Goal: Information Seeking & Learning: Learn about a topic

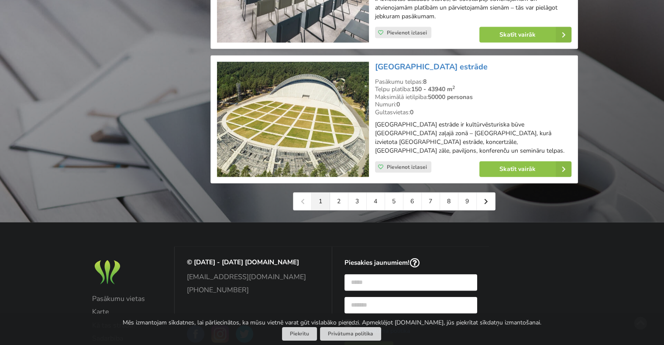
scroll to position [2008, 0]
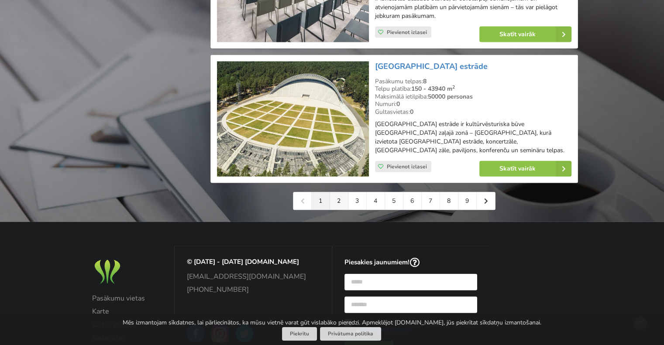
click at [339, 205] on link "2" at bounding box center [339, 200] width 18 height 17
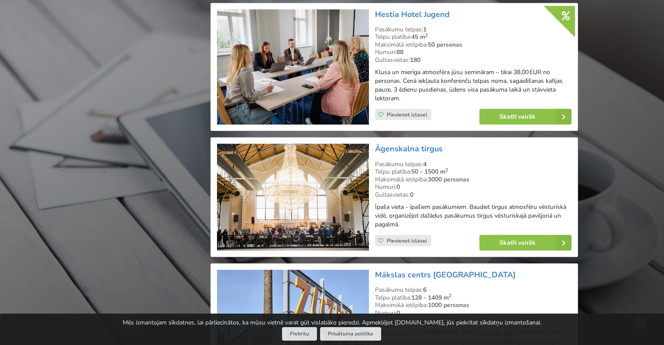
scroll to position [1919, 0]
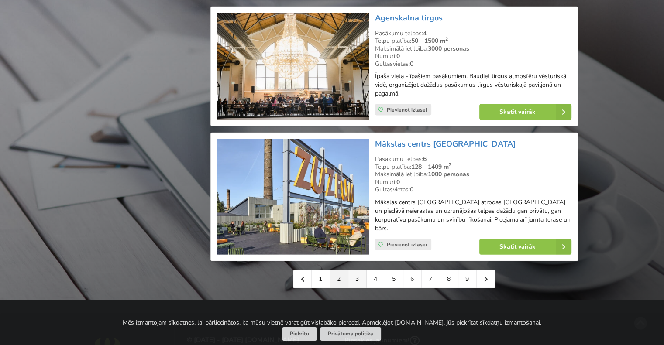
click at [354, 270] on link "3" at bounding box center [357, 278] width 18 height 17
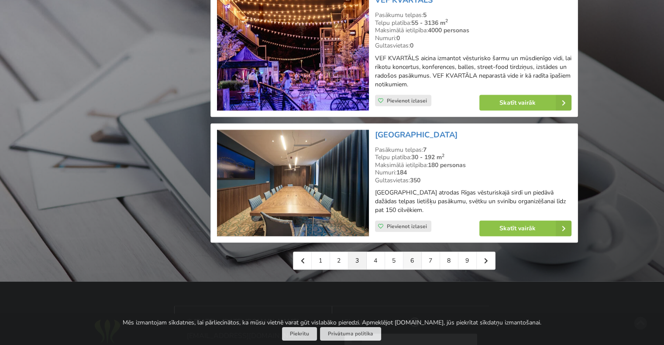
scroll to position [1963, 0]
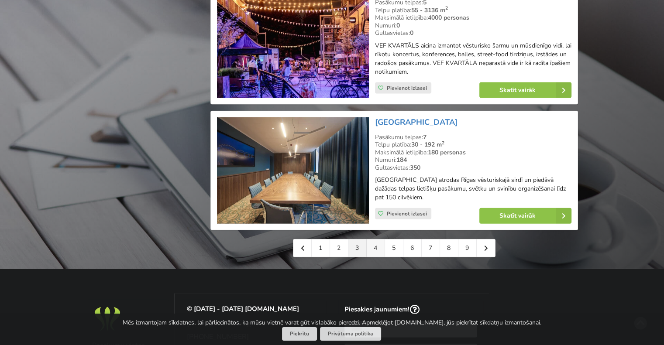
click at [375, 239] on link "4" at bounding box center [375, 247] width 18 height 17
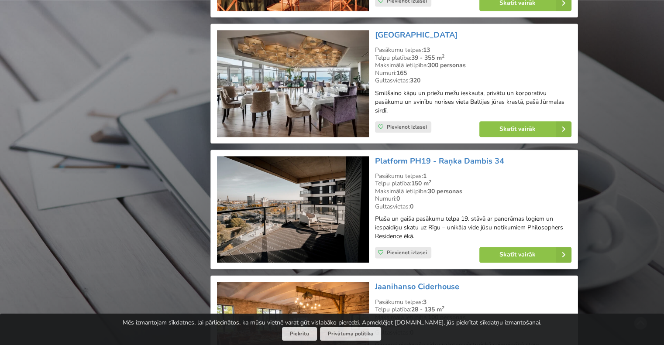
scroll to position [1003, 0]
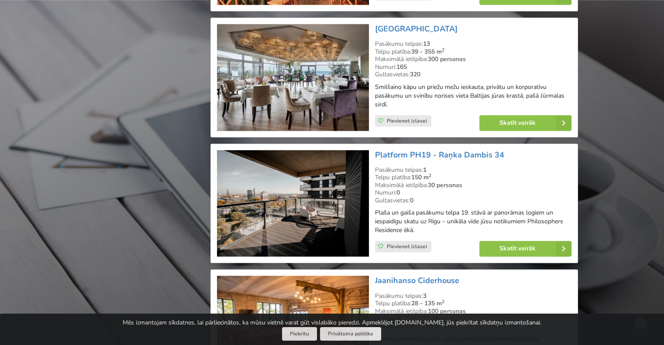
drag, startPoint x: 273, startPoint y: 104, endPoint x: 238, endPoint y: 177, distance: 81.0
click at [238, 177] on img at bounding box center [292, 203] width 151 height 107
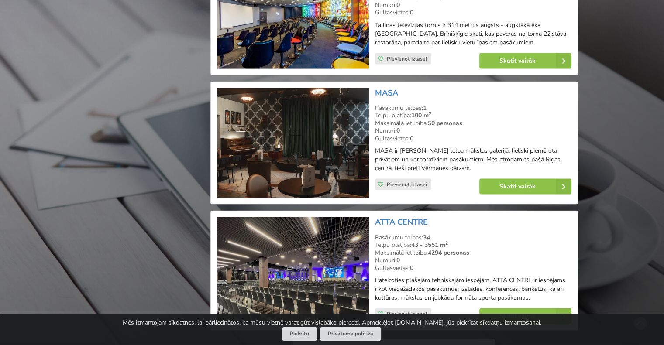
scroll to position [1919, 0]
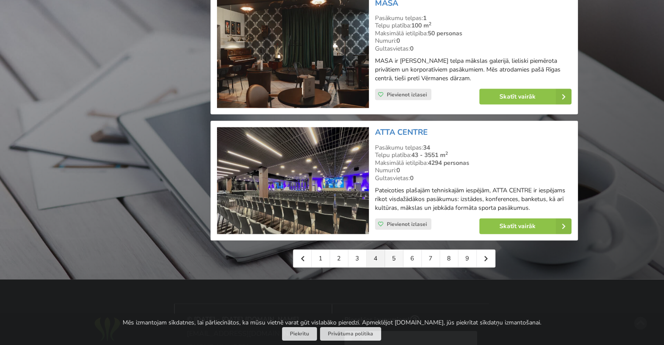
click at [391, 250] on link "5" at bounding box center [394, 258] width 18 height 17
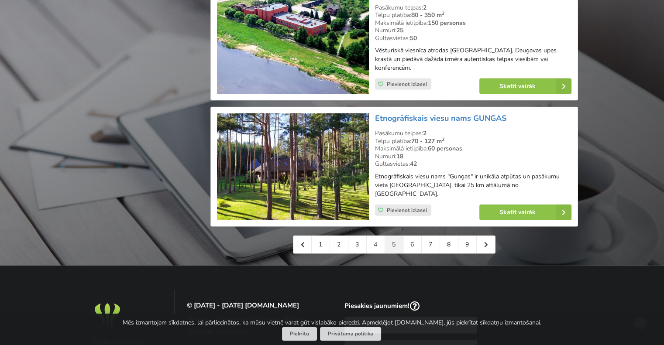
scroll to position [1963, 0]
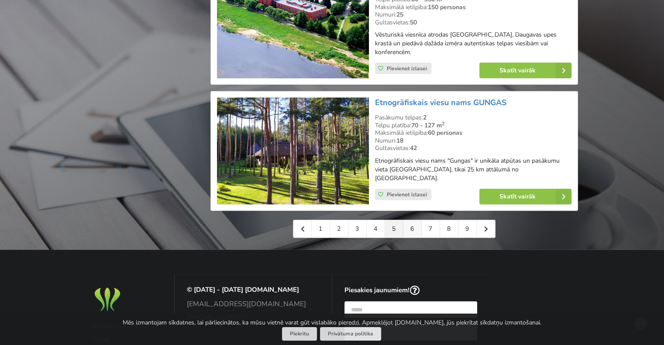
click at [412, 220] on link "6" at bounding box center [412, 228] width 18 height 17
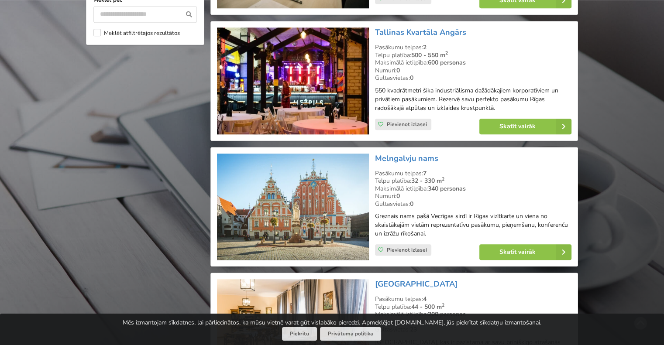
scroll to position [785, 0]
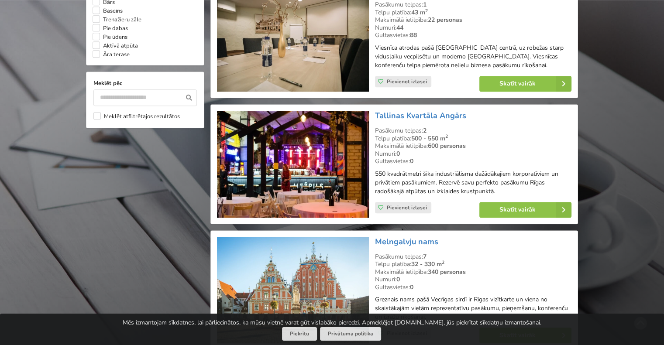
drag, startPoint x: 478, startPoint y: 115, endPoint x: 371, endPoint y: 113, distance: 107.3
click at [371, 113] on div "Tallinas Kvartāla Angārs Pasākumu telpas: 2 Telpu platība: 500 - 550 m 2 Maksim…" at bounding box center [394, 164] width 360 height 113
copy div "Tallinas Kvartāla Angārs"
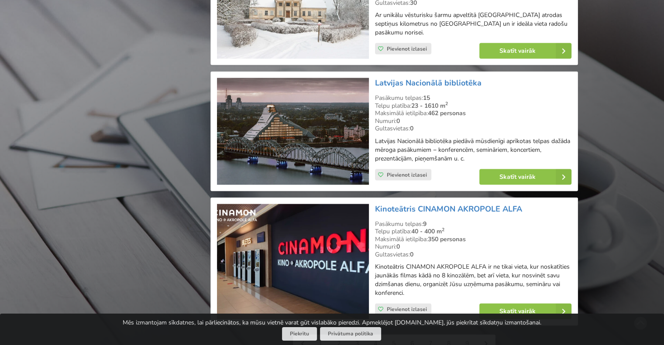
scroll to position [1832, 0]
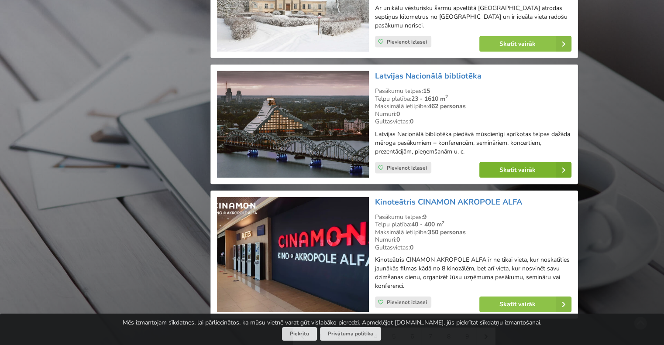
click at [499, 167] on link "Skatīt vairāk" at bounding box center [525, 170] width 92 height 16
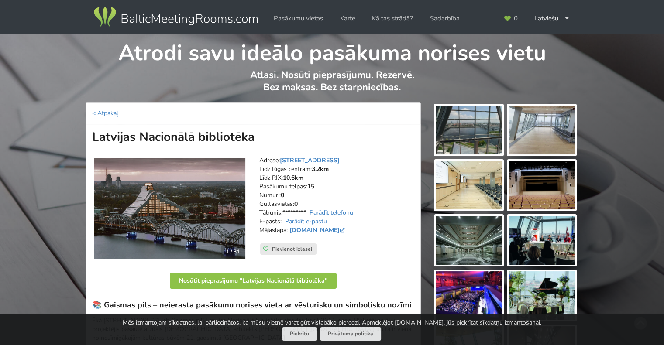
click at [454, 130] on img at bounding box center [468, 130] width 66 height 49
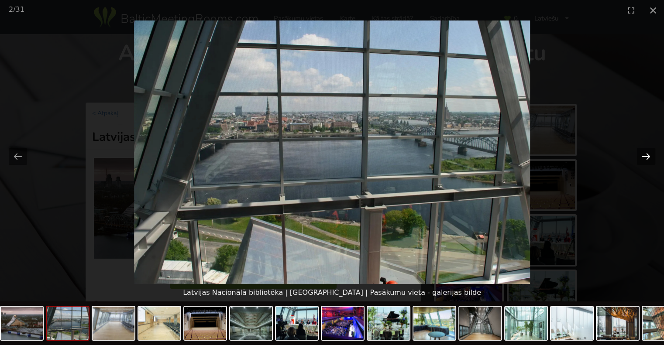
click at [647, 155] on button "Next slide" at bounding box center [645, 156] width 18 height 17
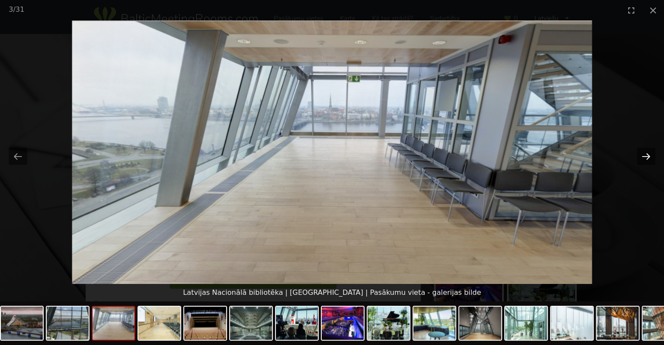
click at [647, 155] on button "Next slide" at bounding box center [645, 156] width 18 height 17
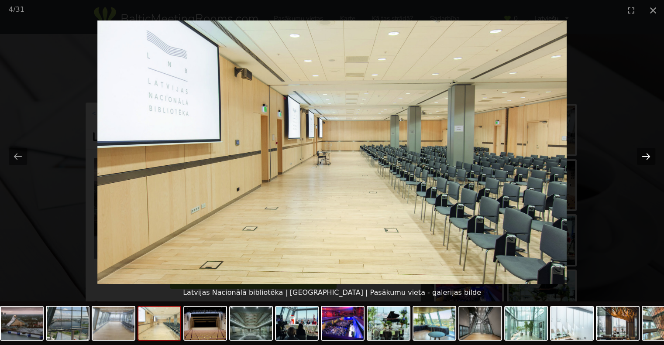
click at [647, 155] on button "Next slide" at bounding box center [645, 156] width 18 height 17
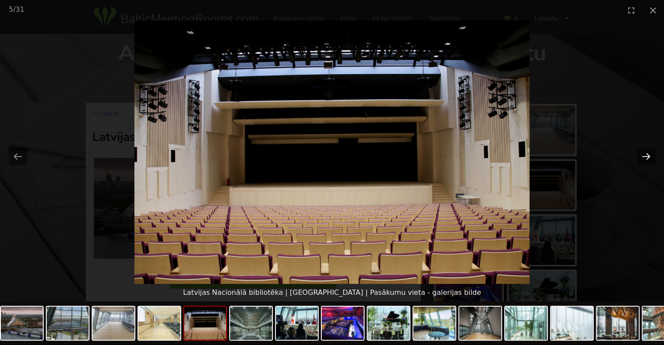
click at [647, 155] on button "Next slide" at bounding box center [645, 156] width 18 height 17
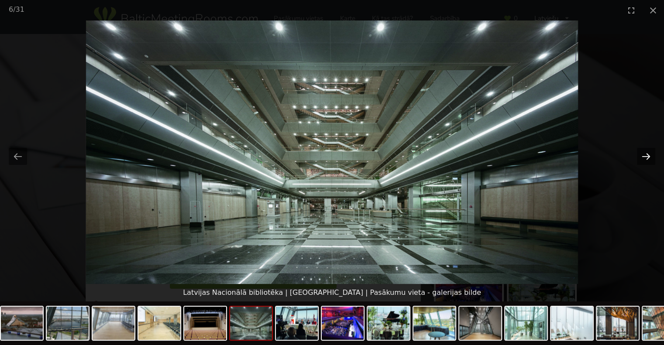
click at [647, 155] on button "Next slide" at bounding box center [645, 156] width 18 height 17
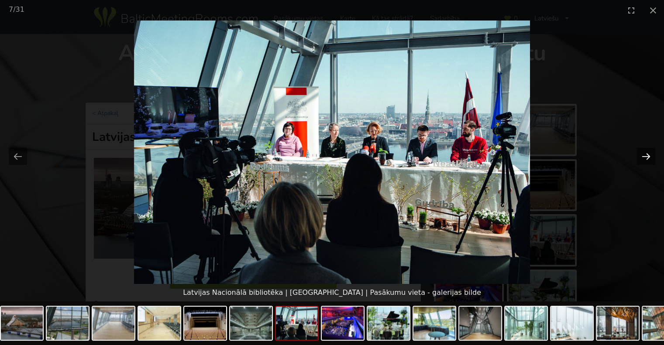
click at [647, 155] on button "Next slide" at bounding box center [645, 156] width 18 height 17
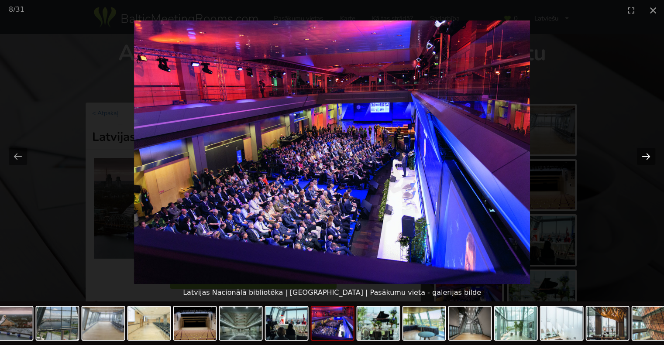
click at [647, 155] on button "Next slide" at bounding box center [645, 156] width 18 height 17
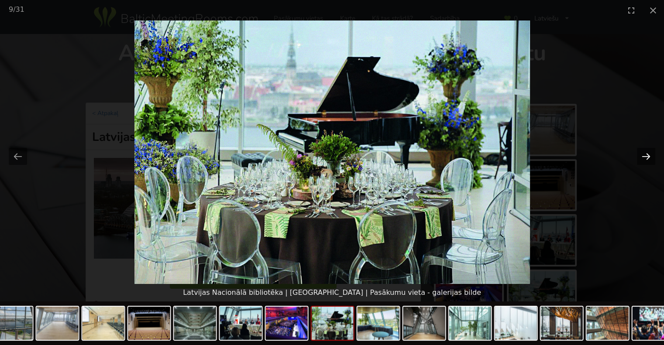
click at [647, 155] on button "Next slide" at bounding box center [645, 156] width 18 height 17
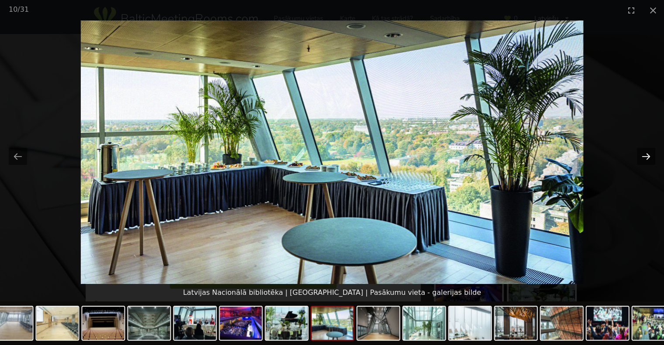
click at [647, 155] on button "Next slide" at bounding box center [645, 156] width 18 height 17
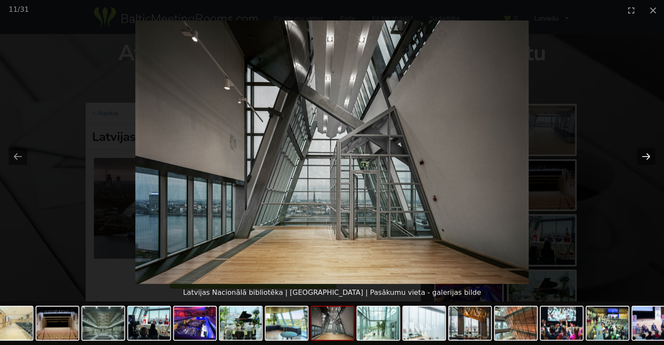
click at [647, 155] on button "Next slide" at bounding box center [645, 156] width 18 height 17
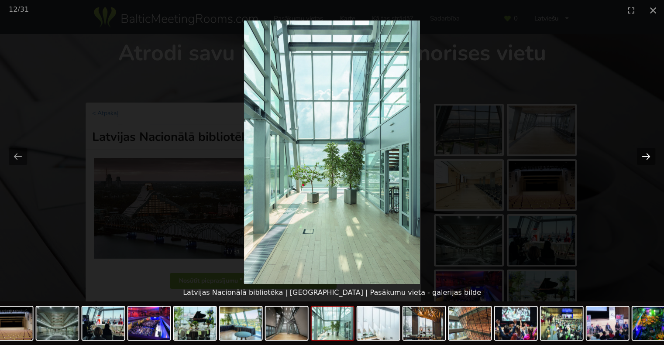
click at [647, 155] on button "Next slide" at bounding box center [645, 156] width 18 height 17
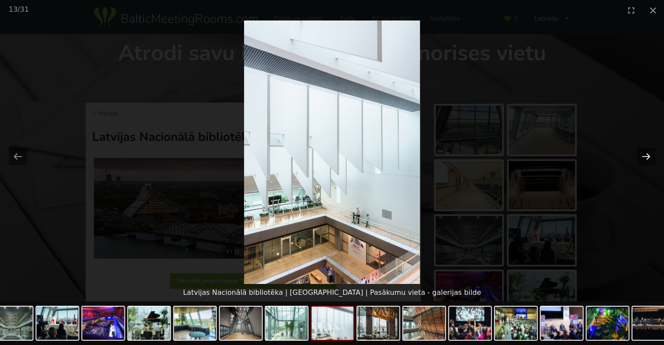
click at [647, 155] on button "Next slide" at bounding box center [645, 156] width 18 height 17
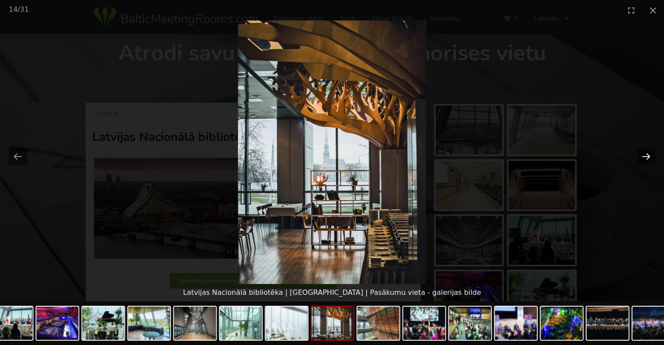
click at [645, 156] on button "Next slide" at bounding box center [645, 156] width 18 height 17
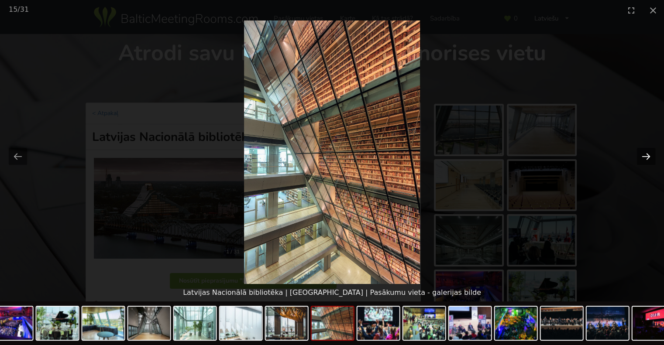
click at [645, 156] on button "Next slide" at bounding box center [645, 156] width 18 height 17
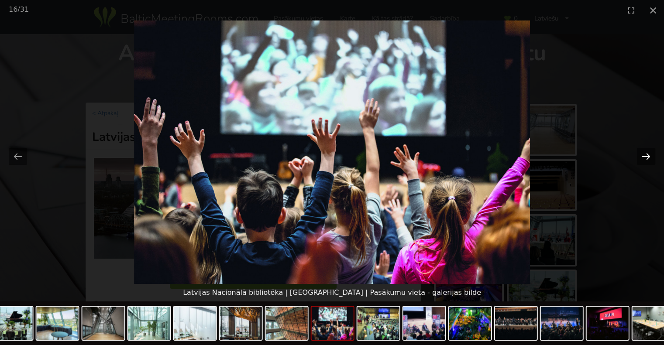
click at [645, 156] on button "Next slide" at bounding box center [645, 156] width 18 height 17
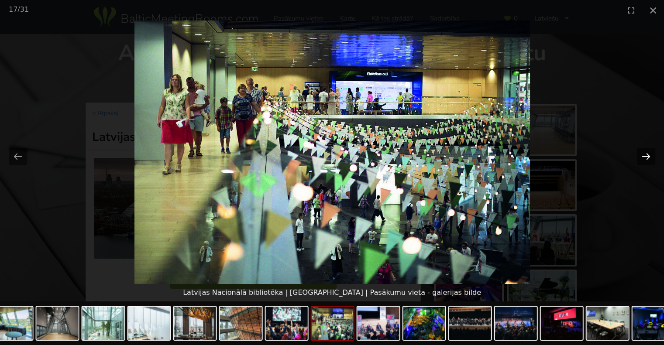
click at [645, 155] on button "Next slide" at bounding box center [645, 156] width 18 height 17
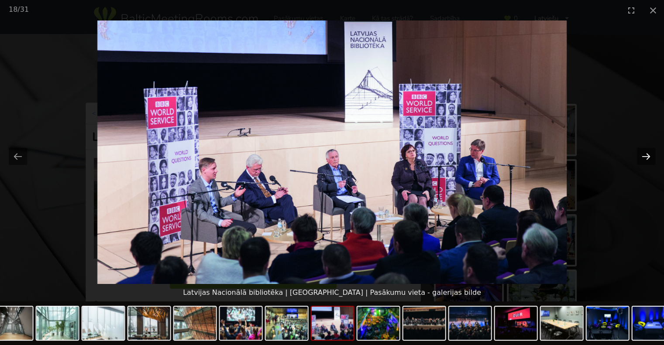
click at [645, 155] on button "Next slide" at bounding box center [645, 156] width 18 height 17
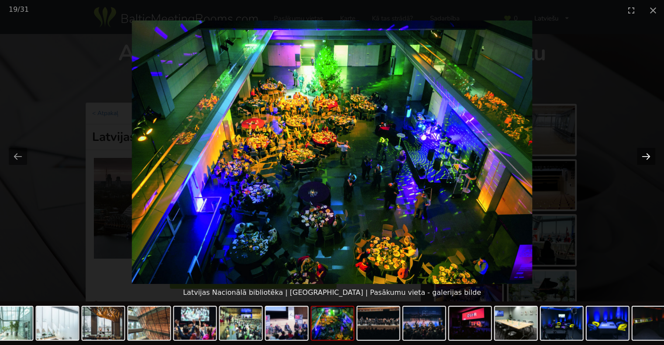
click at [645, 155] on button "Next slide" at bounding box center [645, 156] width 18 height 17
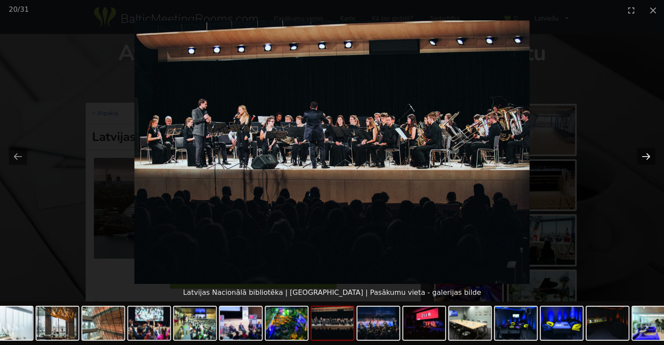
click at [645, 155] on button "Next slide" at bounding box center [645, 156] width 18 height 17
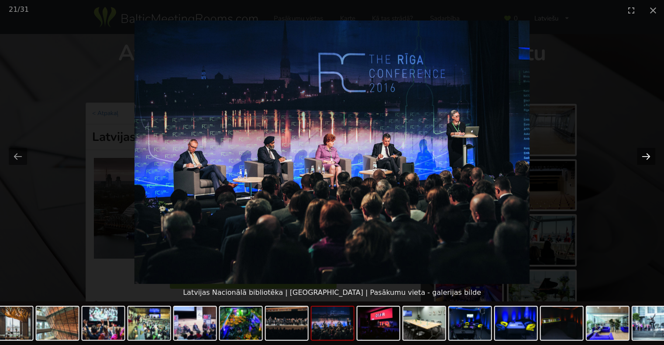
click at [645, 155] on button "Next slide" at bounding box center [645, 156] width 18 height 17
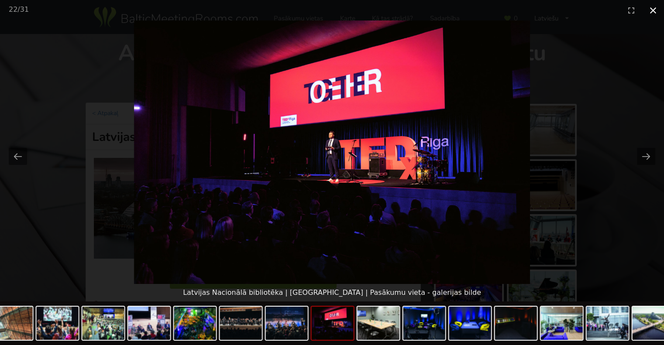
click at [652, 13] on button "Close gallery" at bounding box center [653, 10] width 22 height 21
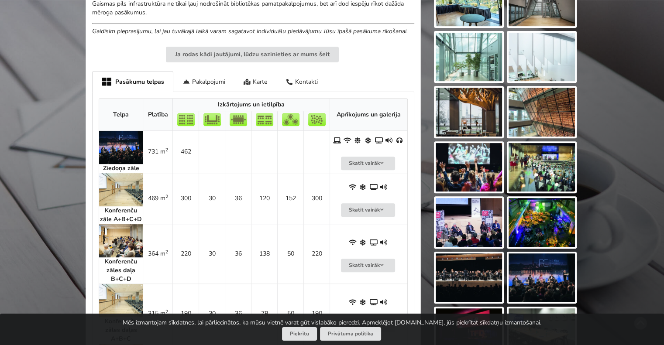
scroll to position [393, 0]
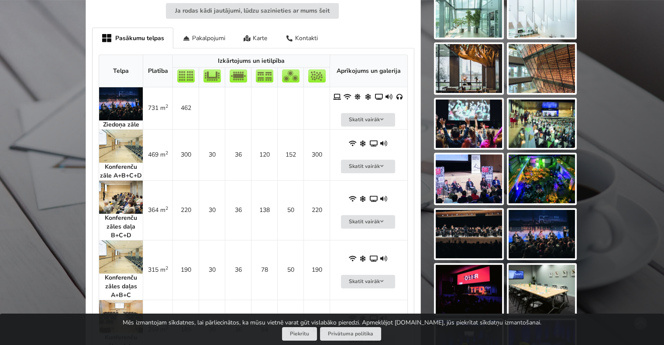
click at [115, 109] on img at bounding box center [121, 103] width 44 height 33
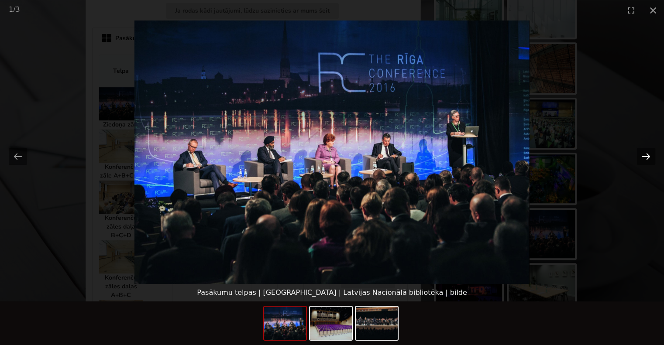
click at [646, 157] on button "Next slide" at bounding box center [645, 156] width 18 height 17
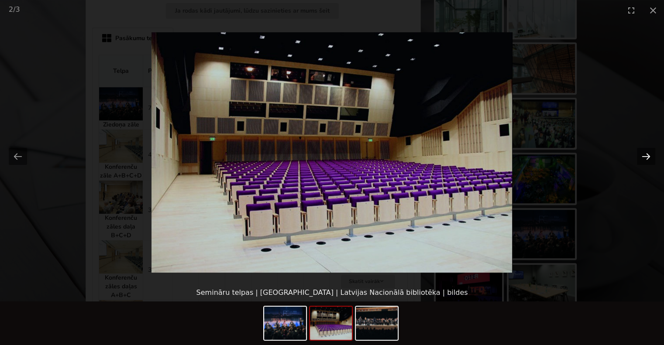
click at [646, 157] on button "Next slide" at bounding box center [645, 156] width 18 height 17
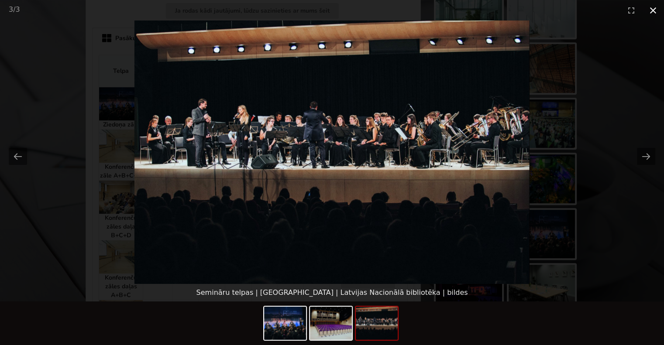
click at [653, 14] on button "Close gallery" at bounding box center [653, 10] width 22 height 21
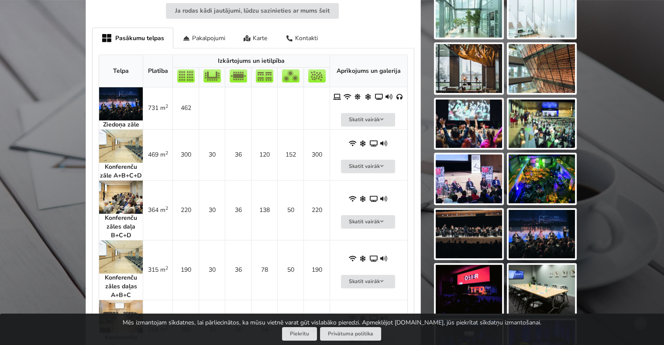
click at [123, 153] on img at bounding box center [121, 146] width 44 height 33
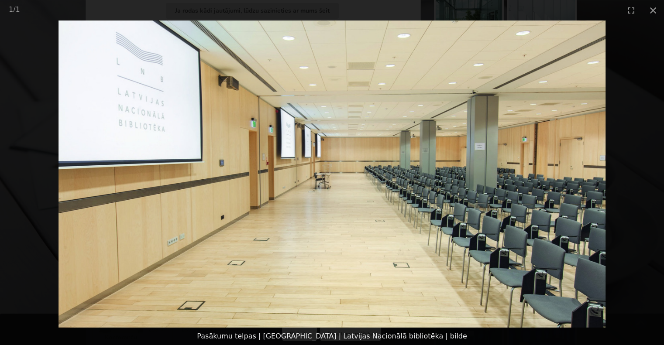
click at [595, 167] on img at bounding box center [331, 174] width 546 height 307
click at [653, 10] on button "Close gallery" at bounding box center [653, 10] width 22 height 21
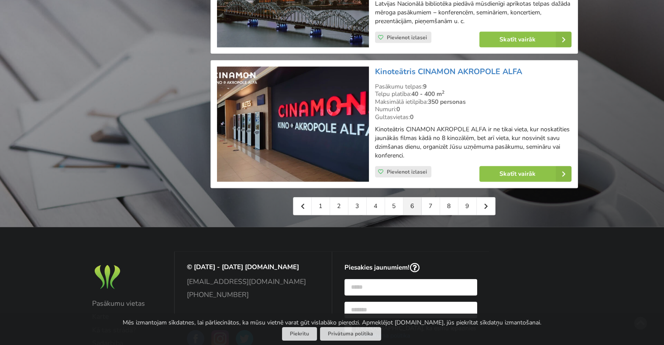
scroll to position [1963, 0]
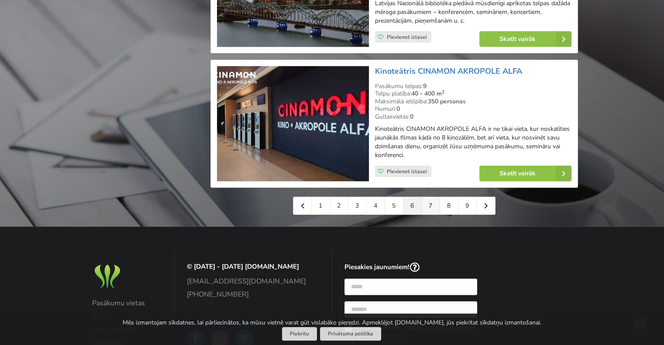
click at [431, 202] on link "7" at bounding box center [430, 205] width 18 height 17
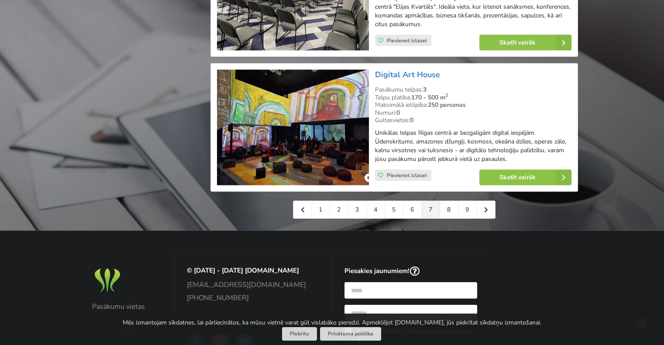
scroll to position [2094, 0]
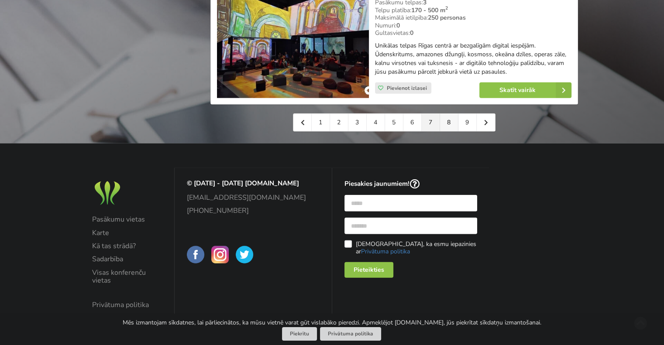
click at [445, 120] on link "8" at bounding box center [449, 122] width 18 height 17
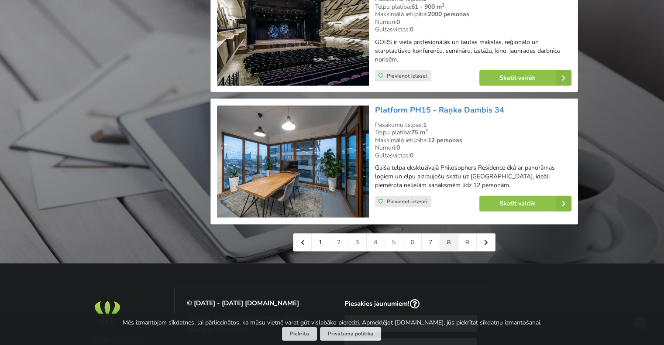
scroll to position [1963, 0]
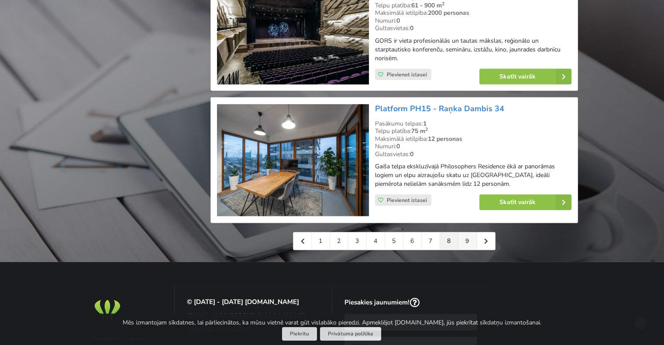
click at [468, 233] on link "9" at bounding box center [467, 241] width 18 height 17
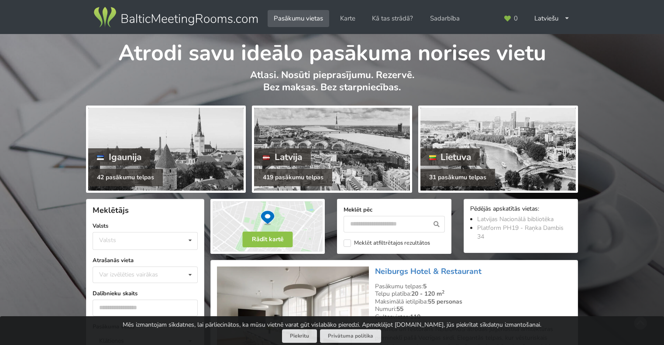
scroll to position [1963, 0]
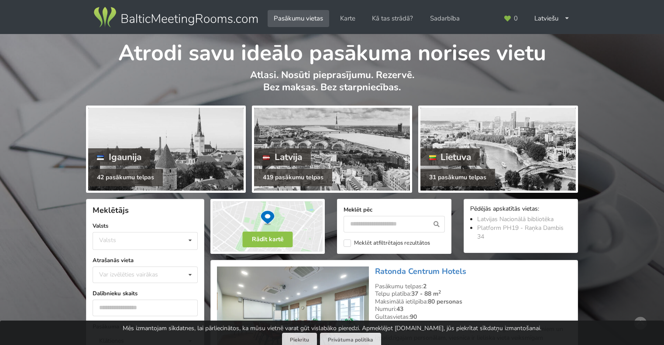
scroll to position [2052, 0]
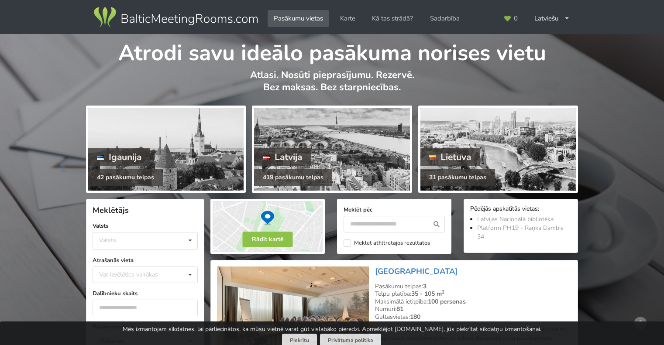
scroll to position [1963, 0]
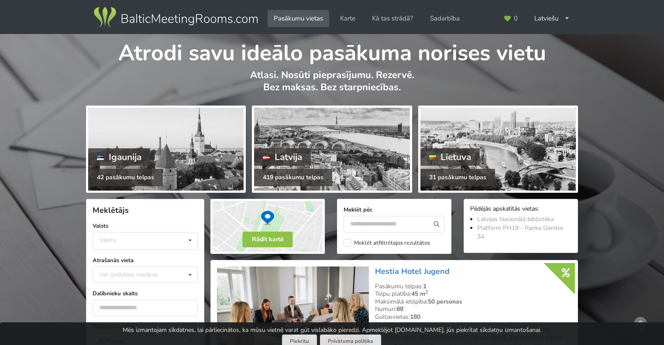
scroll to position [1963, 0]
